Goal: Task Accomplishment & Management: Use online tool/utility

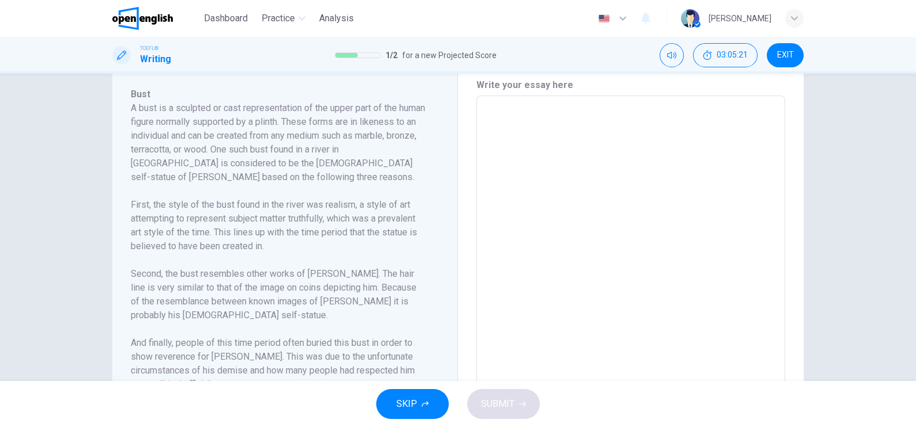
scroll to position [351, 0]
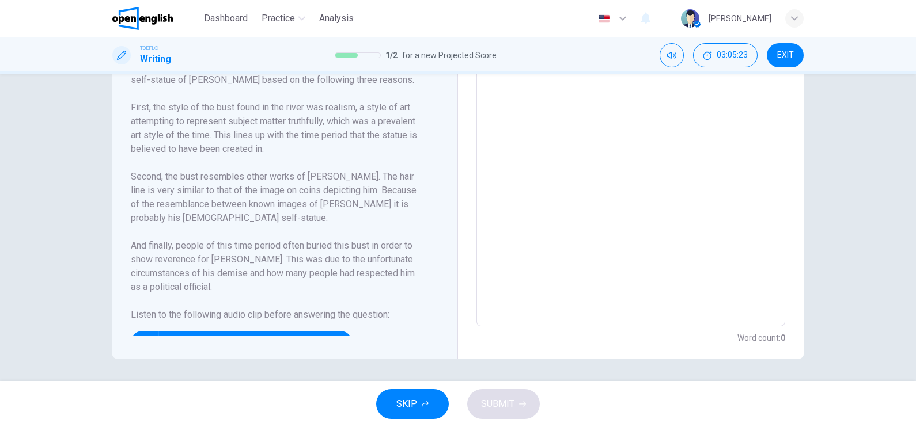
drag, startPoint x: 425, startPoint y: 217, endPoint x: 412, endPoint y: 257, distance: 41.9
click at [412, 257] on div "Bust A bust is a sculpted or cast representation of the upper part of the human…" at bounding box center [289, 163] width 317 height 346
drag, startPoint x: 258, startPoint y: 335, endPoint x: 328, endPoint y: 333, distance: 70.9
click at [328, 333] on div "01m 35s" at bounding box center [241, 342] width 221 height 23
drag, startPoint x: 330, startPoint y: 330, endPoint x: 427, endPoint y: 275, distance: 111.5
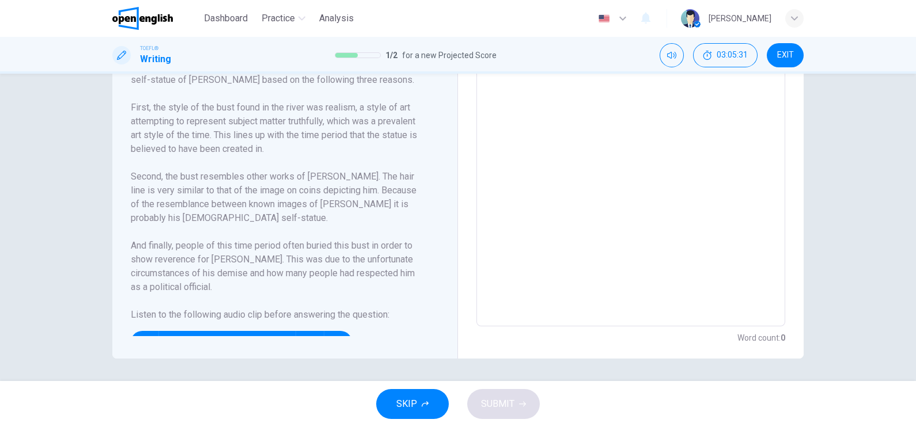
click at [387, 325] on div "01m 35s" at bounding box center [278, 338] width 294 height 32
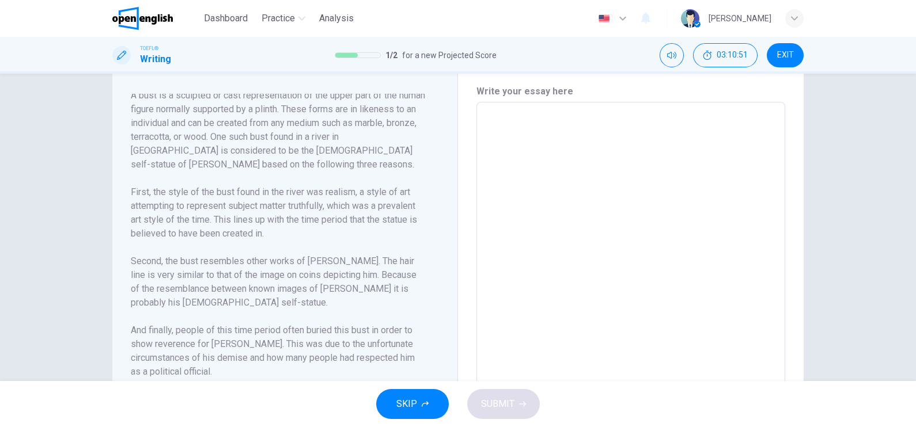
scroll to position [279, 0]
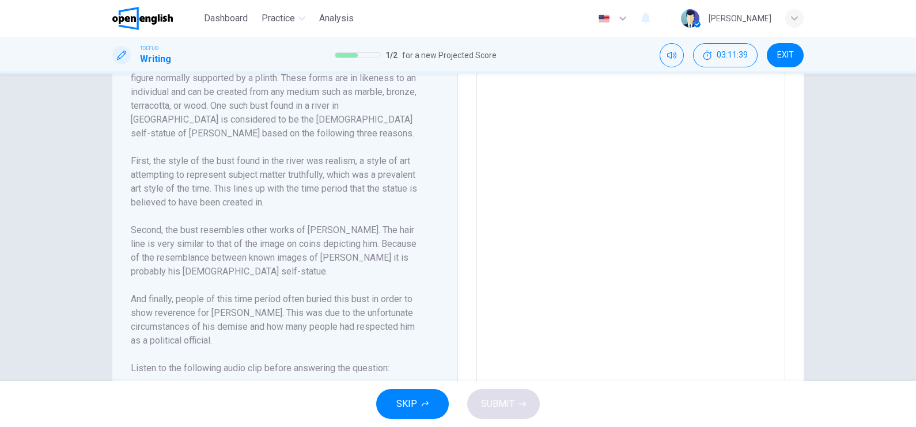
drag, startPoint x: 258, startPoint y: 190, endPoint x: 320, endPoint y: 207, distance: 65.1
click at [320, 207] on h6 "First, the style of the bust found in the river was realism, a style of art att…" at bounding box center [278, 181] width 294 height 55
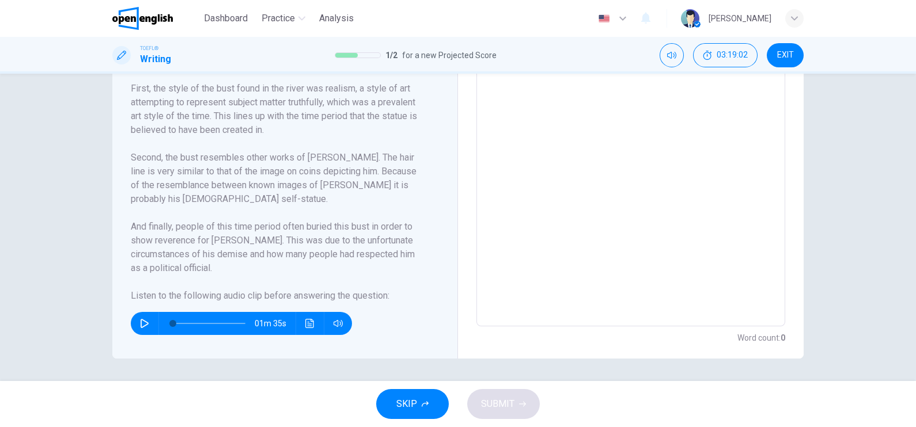
click at [140, 323] on icon "button" at bounding box center [144, 323] width 9 height 9
click at [141, 330] on button "button" at bounding box center [144, 323] width 18 height 23
click at [308, 327] on button "Click to see the audio transcription" at bounding box center [310, 323] width 18 height 23
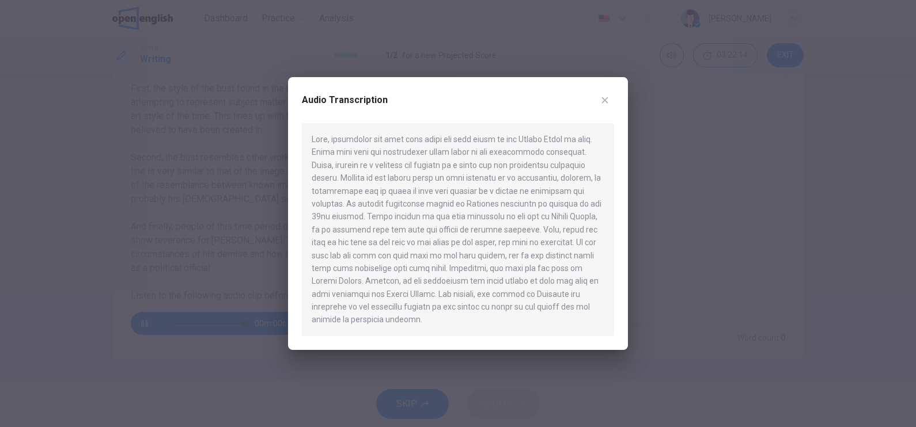
type input "*"
click at [260, 138] on div at bounding box center [458, 213] width 916 height 427
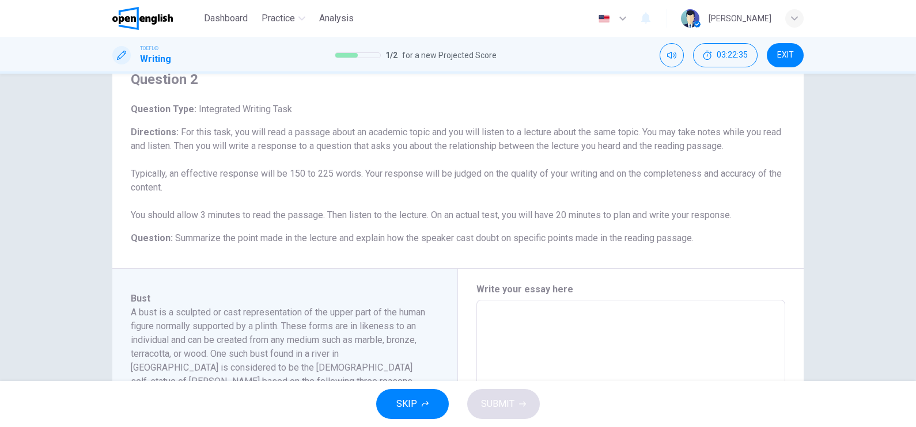
scroll to position [71, 0]
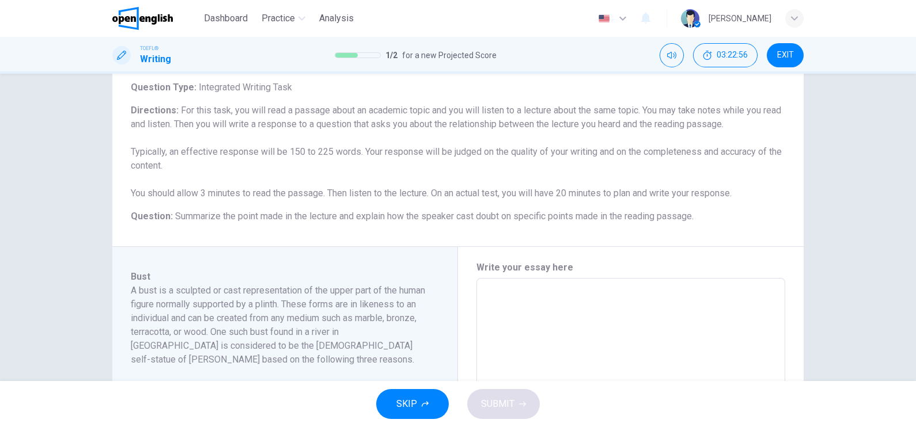
drag, startPoint x: 703, startPoint y: 215, endPoint x: 255, endPoint y: 215, distance: 447.6
click at [255, 215] on h6 "Question : Summarize the point made in the lecture and explain how the speaker …" at bounding box center [458, 217] width 654 height 14
drag, startPoint x: 255, startPoint y: 215, endPoint x: 550, endPoint y: 222, distance: 295.0
click at [550, 222] on h6 "Question : Summarize the point made in the lecture and explain how the speaker …" at bounding box center [458, 217] width 654 height 14
drag, startPoint x: 172, startPoint y: 217, endPoint x: 460, endPoint y: 219, distance: 288.6
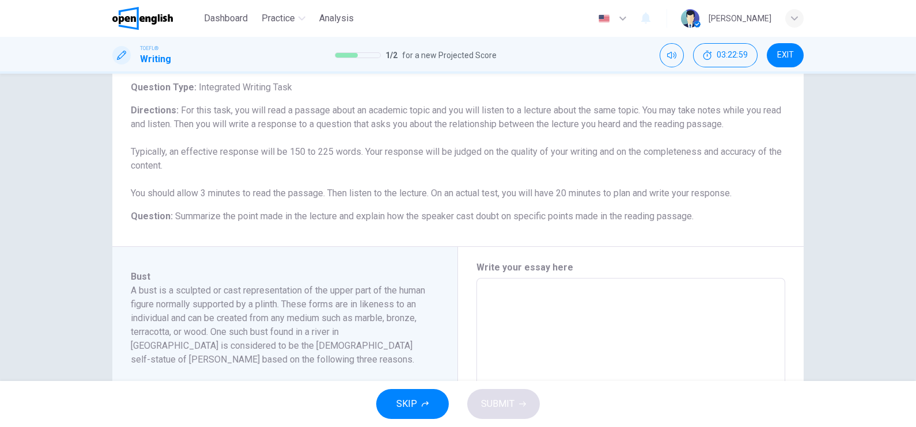
click at [460, 219] on span "Summarize the point made in the lecture and explain how the speaker cast doubt …" at bounding box center [434, 216] width 518 height 11
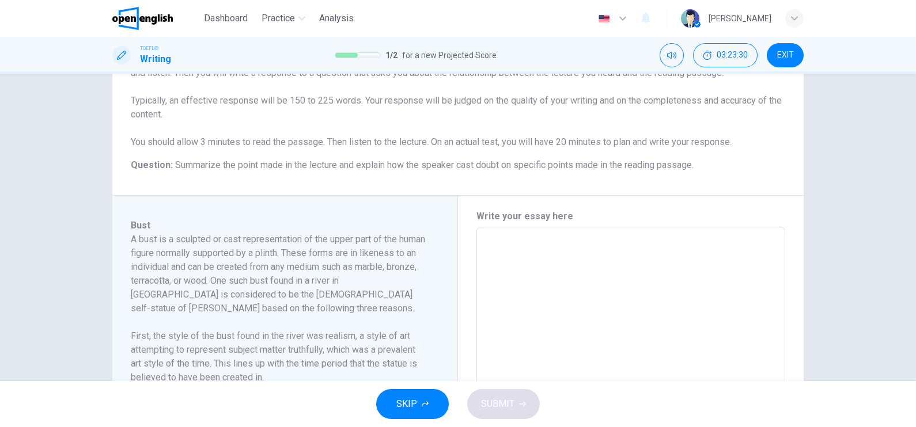
scroll to position [216, 0]
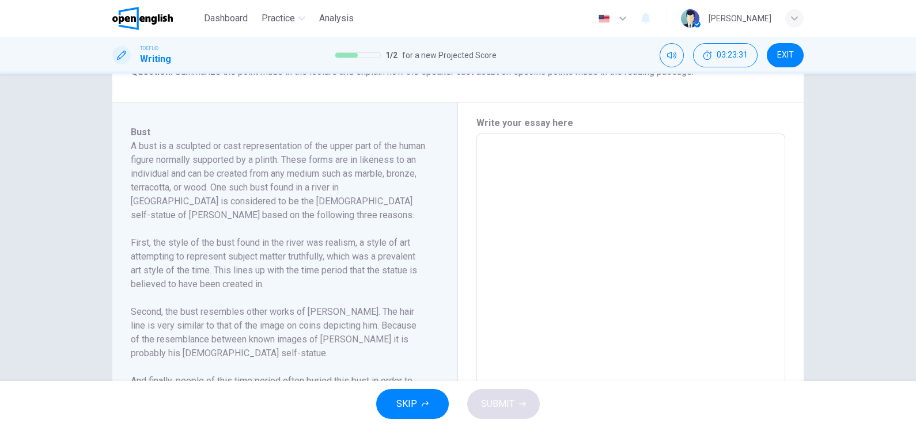
click at [662, 258] on textarea at bounding box center [630, 297] width 293 height 309
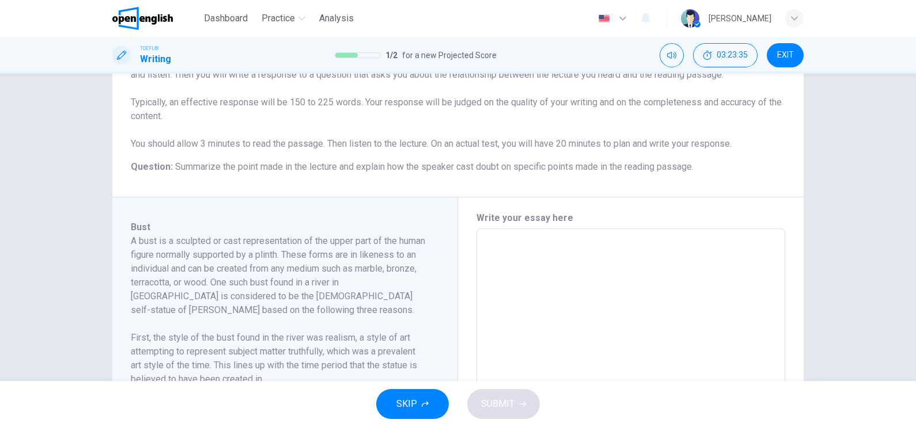
scroll to position [143, 0]
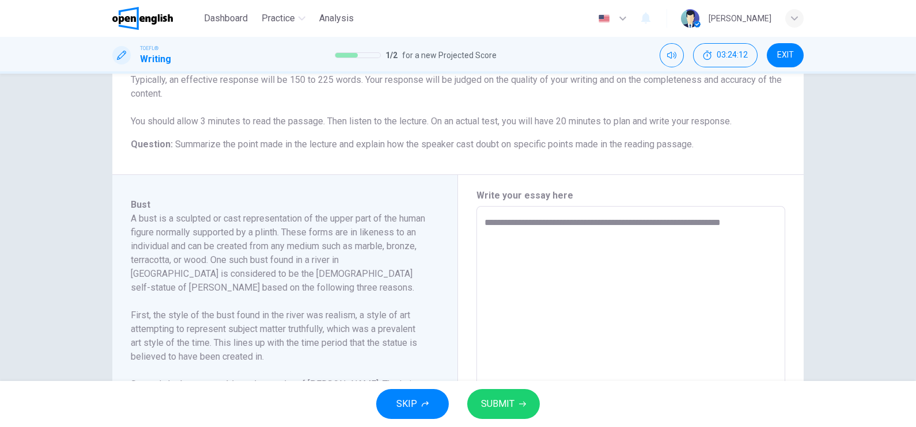
type textarea "**********"
click at [524, 404] on icon "button" at bounding box center [522, 404] width 7 height 5
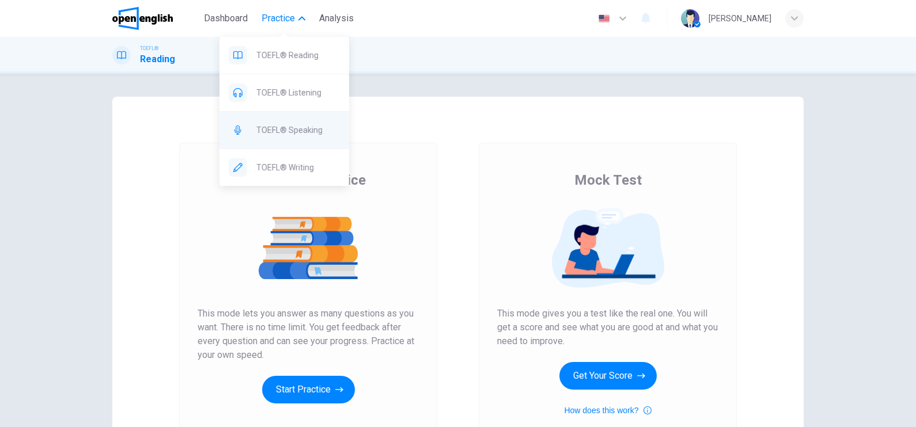
click at [314, 128] on span "TOEFL® Speaking" at bounding box center [298, 130] width 84 height 14
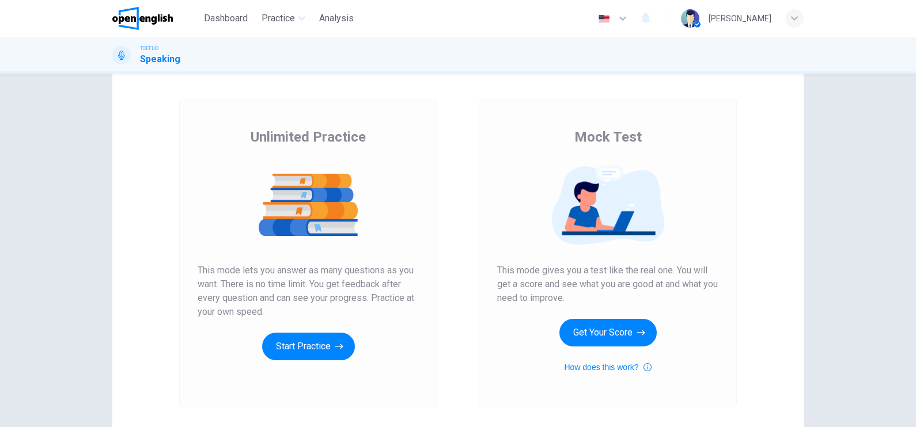
scroll to position [71, 0]
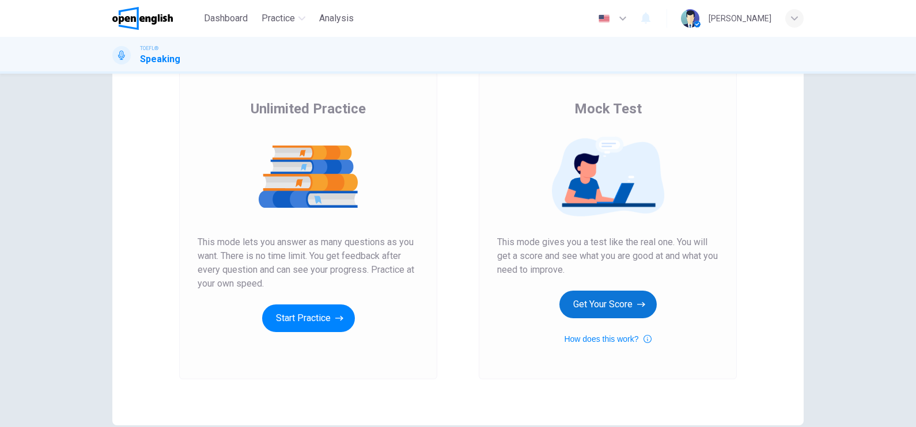
click at [582, 301] on button "Get Your Score" at bounding box center [607, 305] width 97 height 28
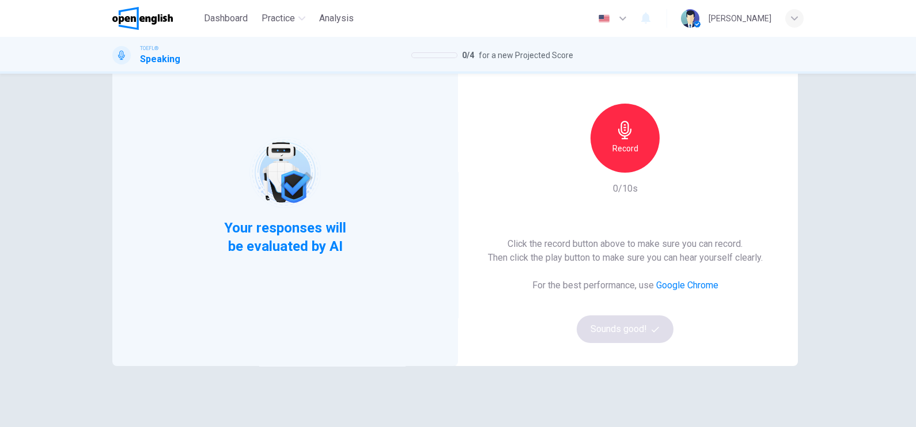
click at [634, 146] on h6 "Record" at bounding box center [625, 149] width 26 height 14
click at [630, 332] on button "Sounds good!" at bounding box center [625, 330] width 97 height 28
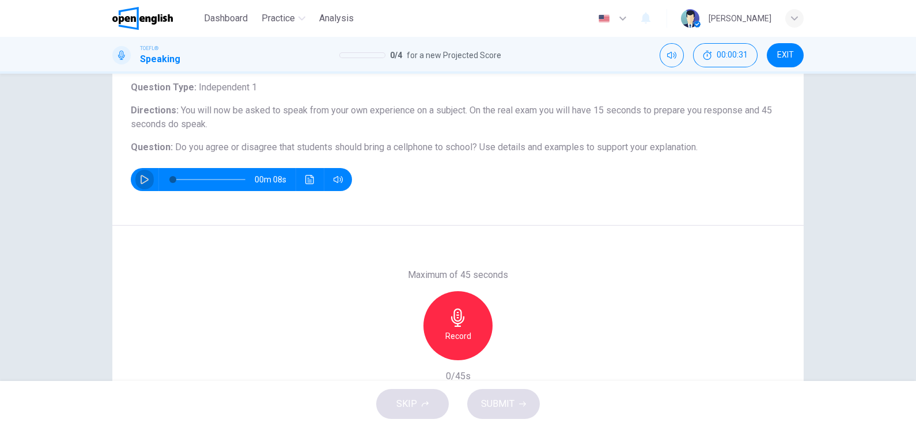
click at [135, 179] on button "button" at bounding box center [144, 179] width 18 height 23
type input "*"
click at [451, 321] on icon "button" at bounding box center [457, 318] width 13 height 18
click at [449, 322] on icon "button" at bounding box center [458, 318] width 18 height 18
click at [499, 407] on span "SUBMIT" at bounding box center [497, 404] width 33 height 16
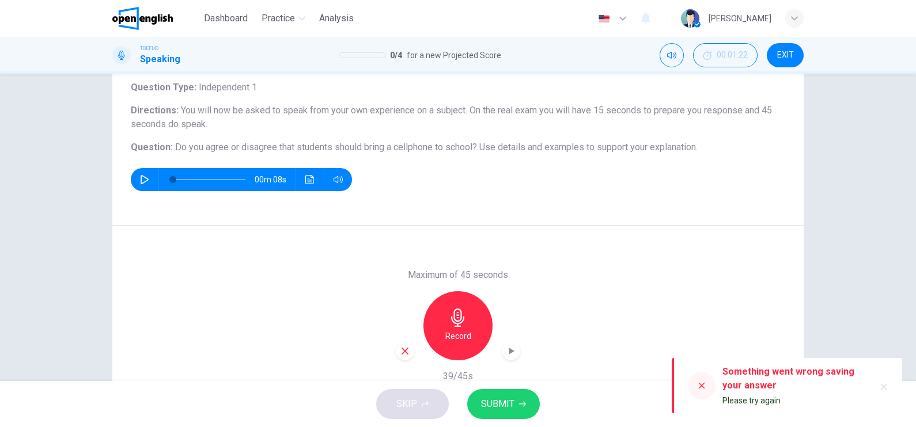
click at [697, 383] on icon at bounding box center [701, 385] width 9 height 9
click at [699, 384] on icon at bounding box center [702, 386] width 6 height 6
click at [735, 403] on span "Please try again" at bounding box center [751, 400] width 58 height 9
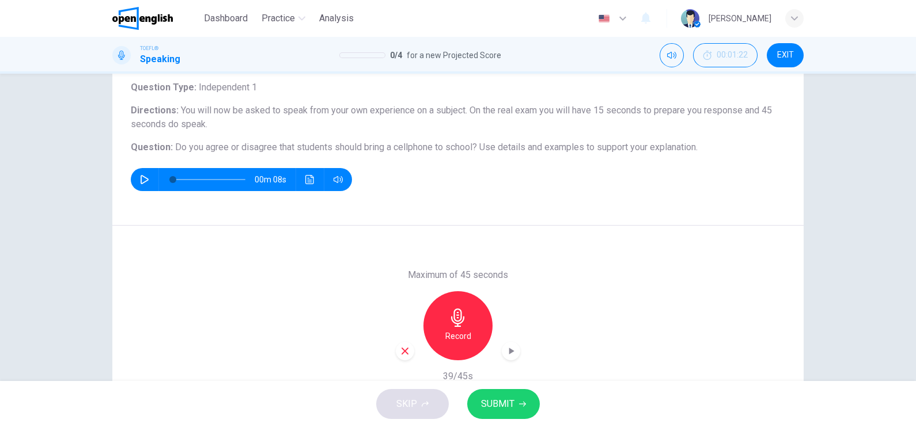
click at [452, 321] on icon "button" at bounding box center [458, 318] width 18 height 18
click at [501, 406] on span "SUBMIT" at bounding box center [497, 404] width 33 height 16
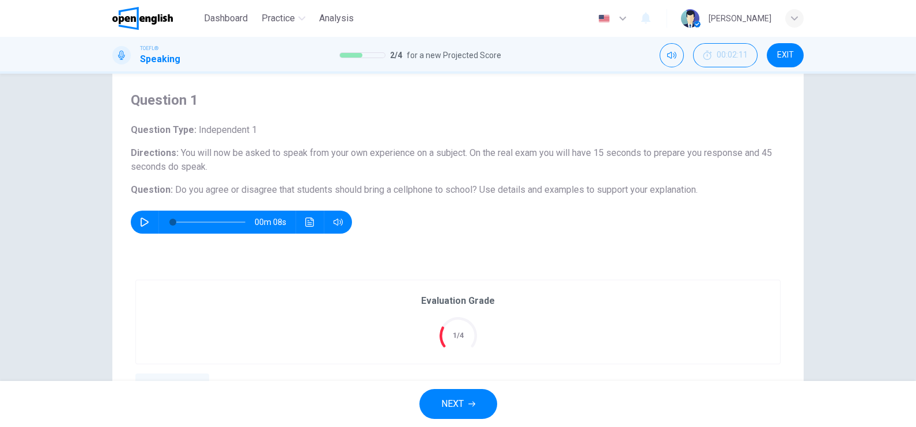
scroll to position [0, 0]
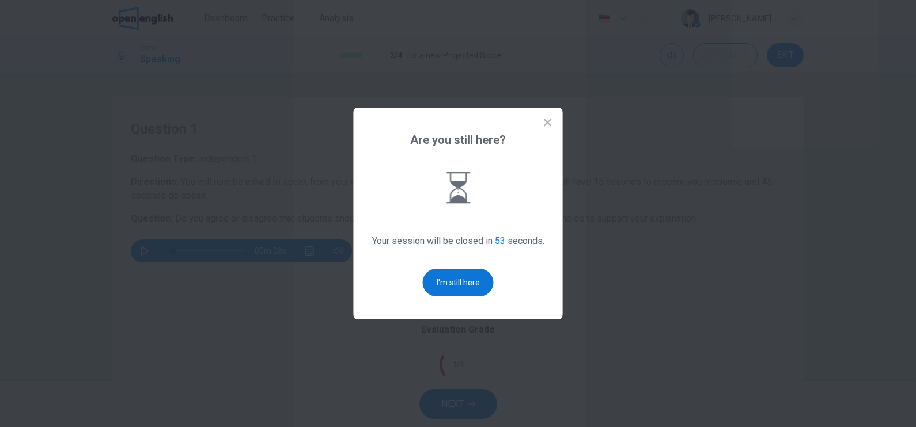
click at [465, 280] on button "I'm still here" at bounding box center [458, 283] width 71 height 28
